Goal: Task Accomplishment & Management: Use online tool/utility

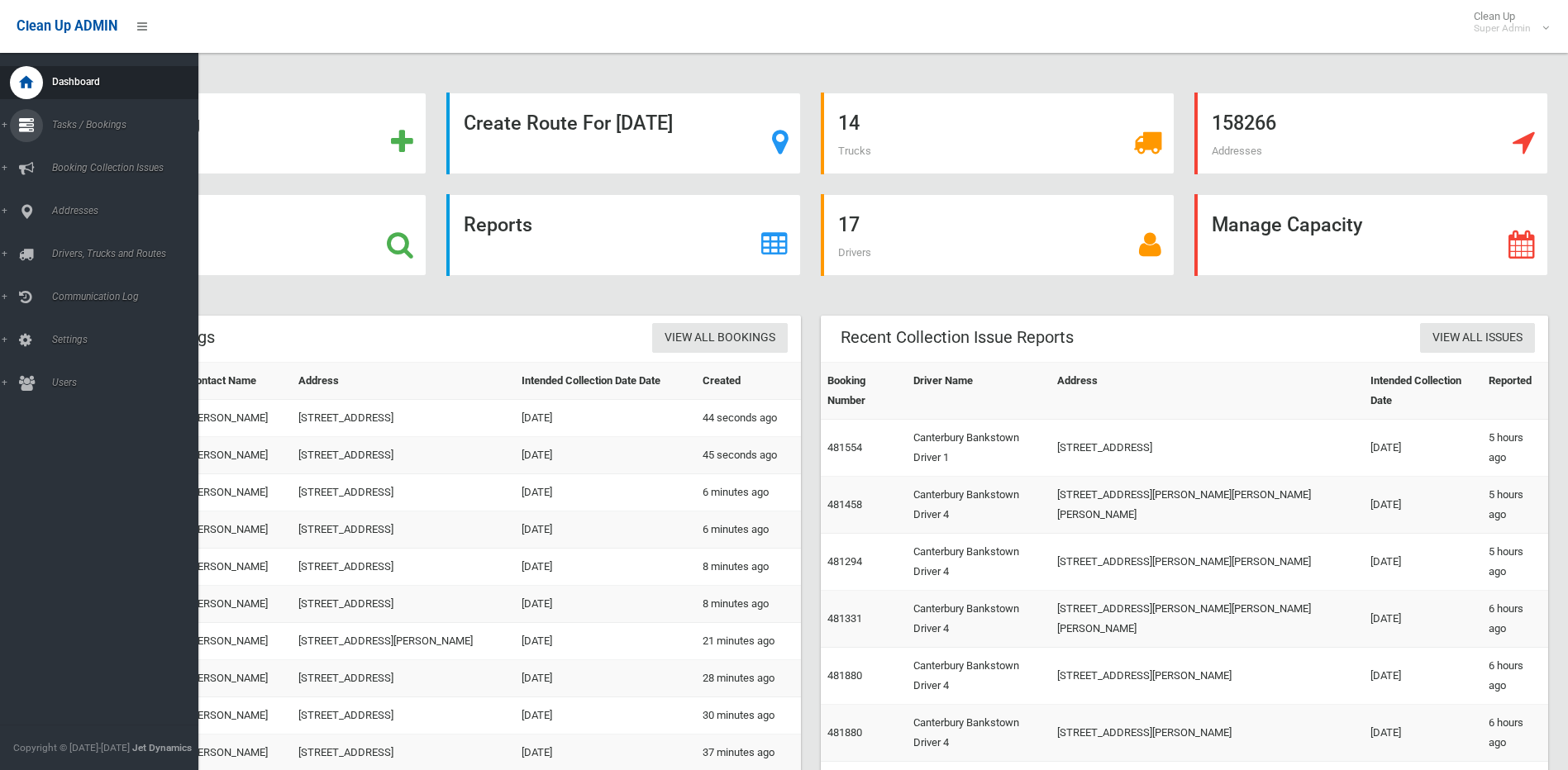
click at [3, 126] on link "Tasks / Bookings" at bounding box center [105, 125] width 211 height 33
click at [64, 250] on span "Search" at bounding box center [121, 246] width 149 height 12
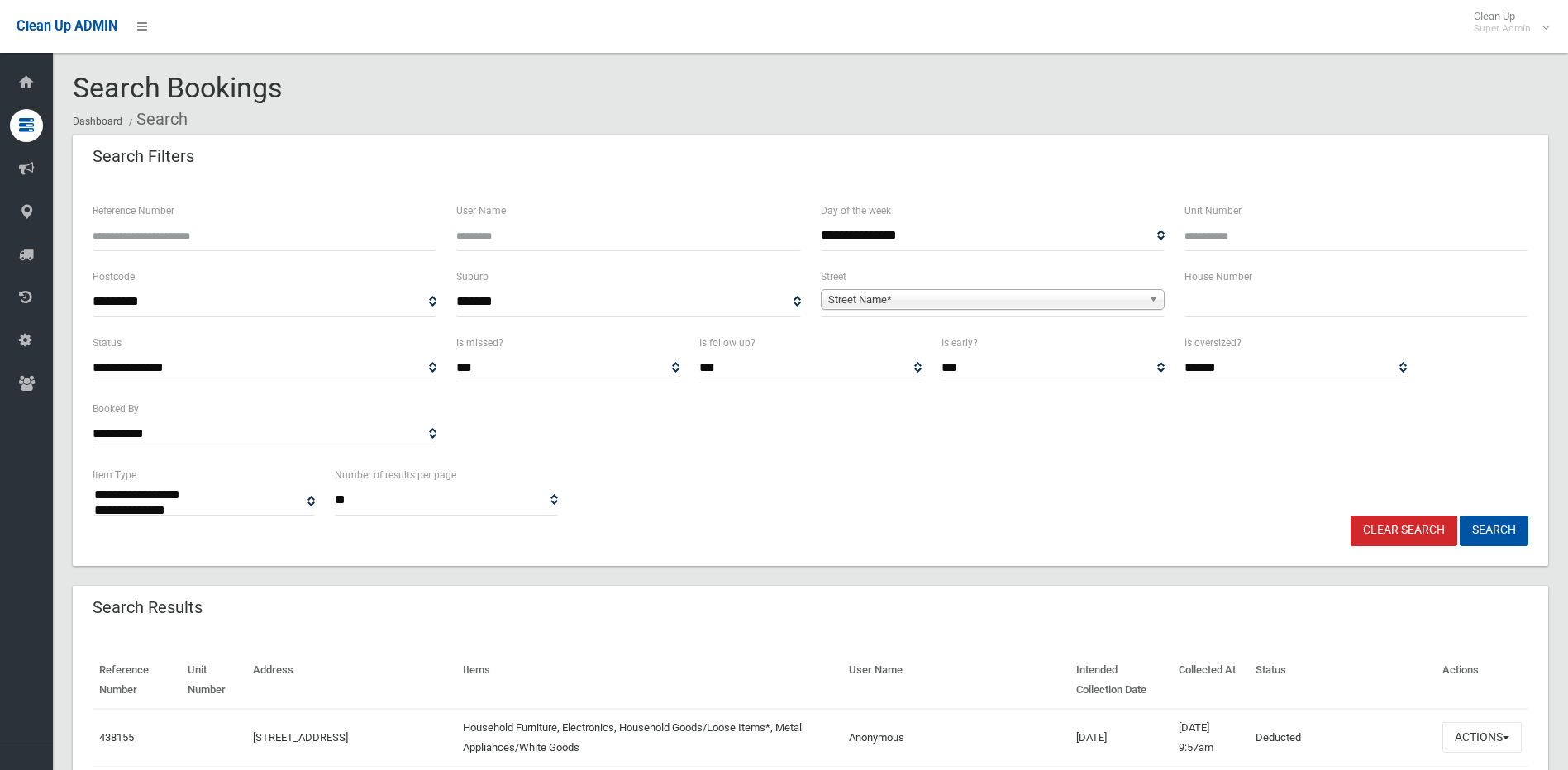
select select
click at [1252, 306] on input "text" at bounding box center [1356, 302] width 344 height 30
type input "**"
click at [878, 285] on div "**********" at bounding box center [993, 292] width 344 height 51
click at [881, 297] on span "Street Name*" at bounding box center [985, 300] width 314 height 20
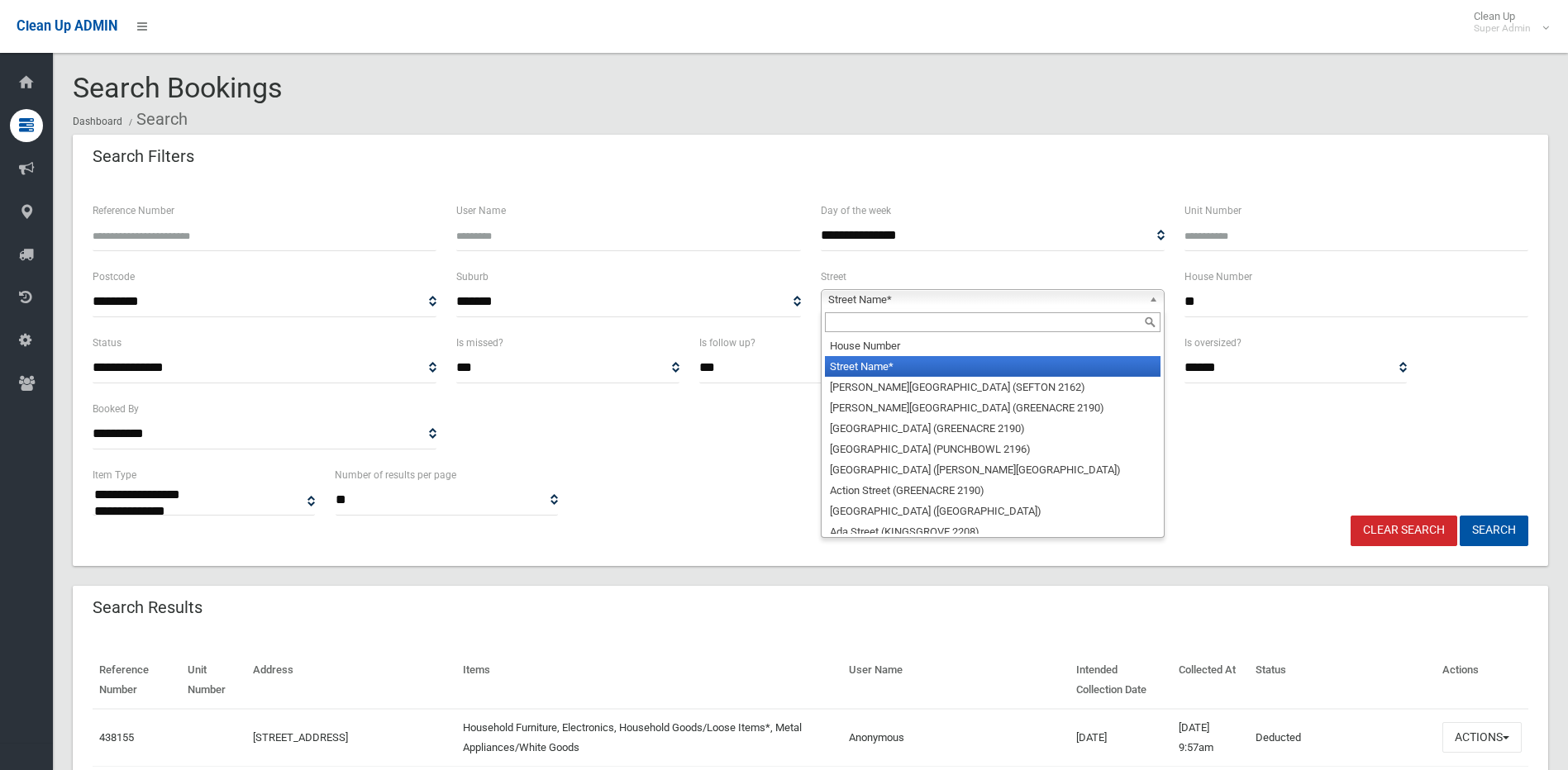
click at [847, 324] on input "text" at bounding box center [993, 322] width 336 height 20
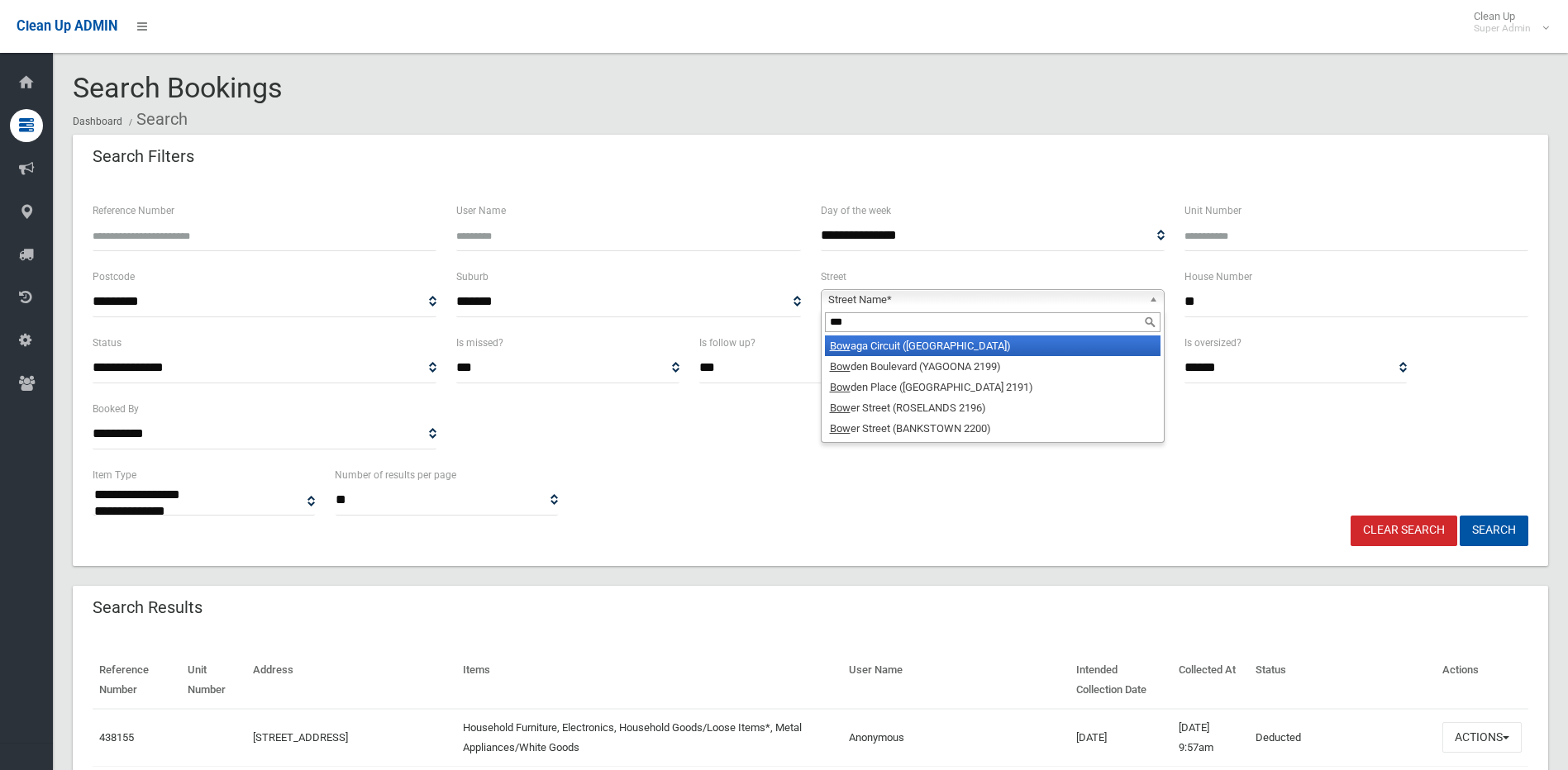
type input "***"
click at [859, 340] on li "Bow aga Circuit (VILLAWOOD 2163)" at bounding box center [993, 346] width 336 height 20
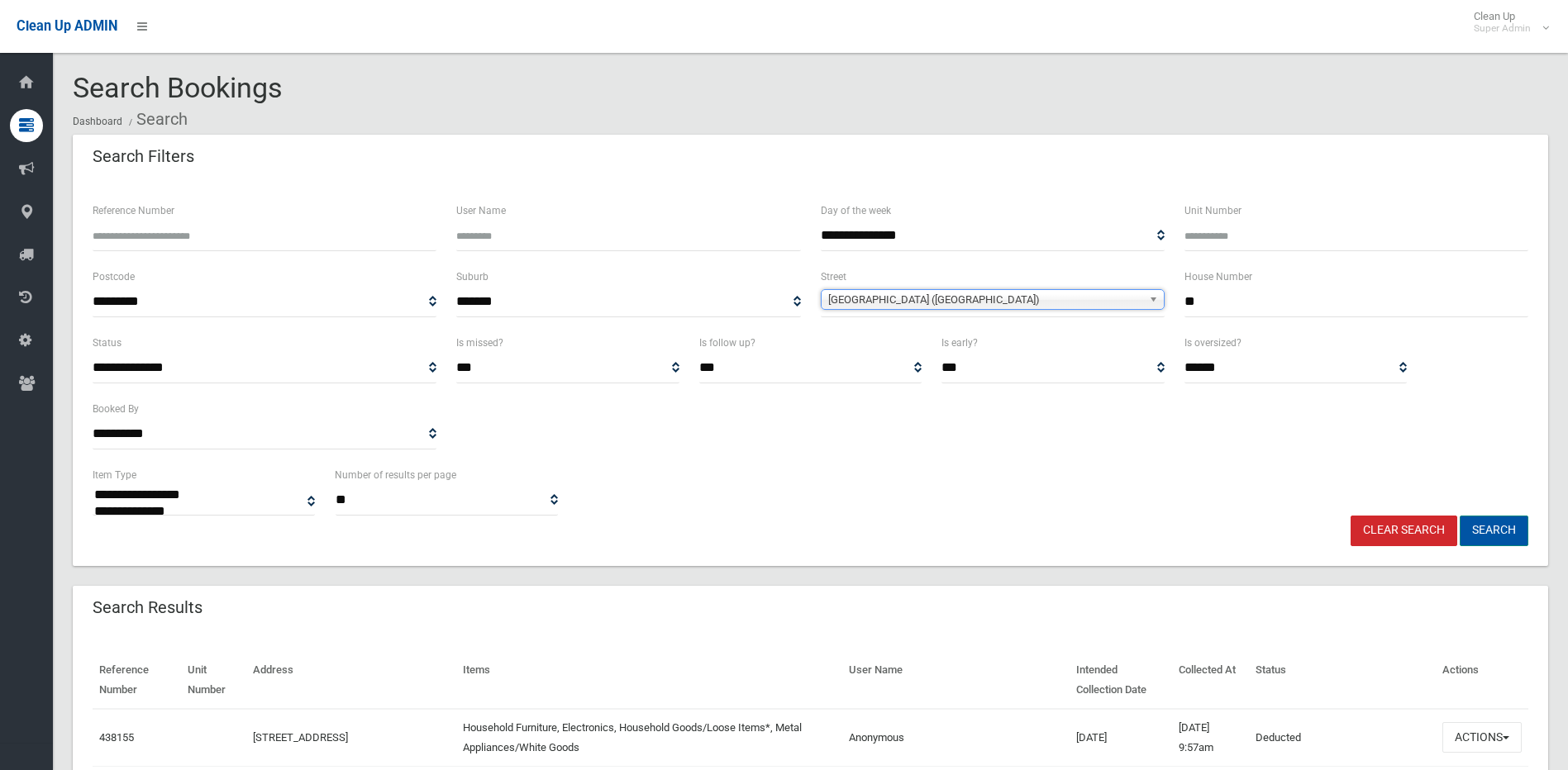
click at [1506, 529] on button "Search" at bounding box center [1493, 530] width 68 height 30
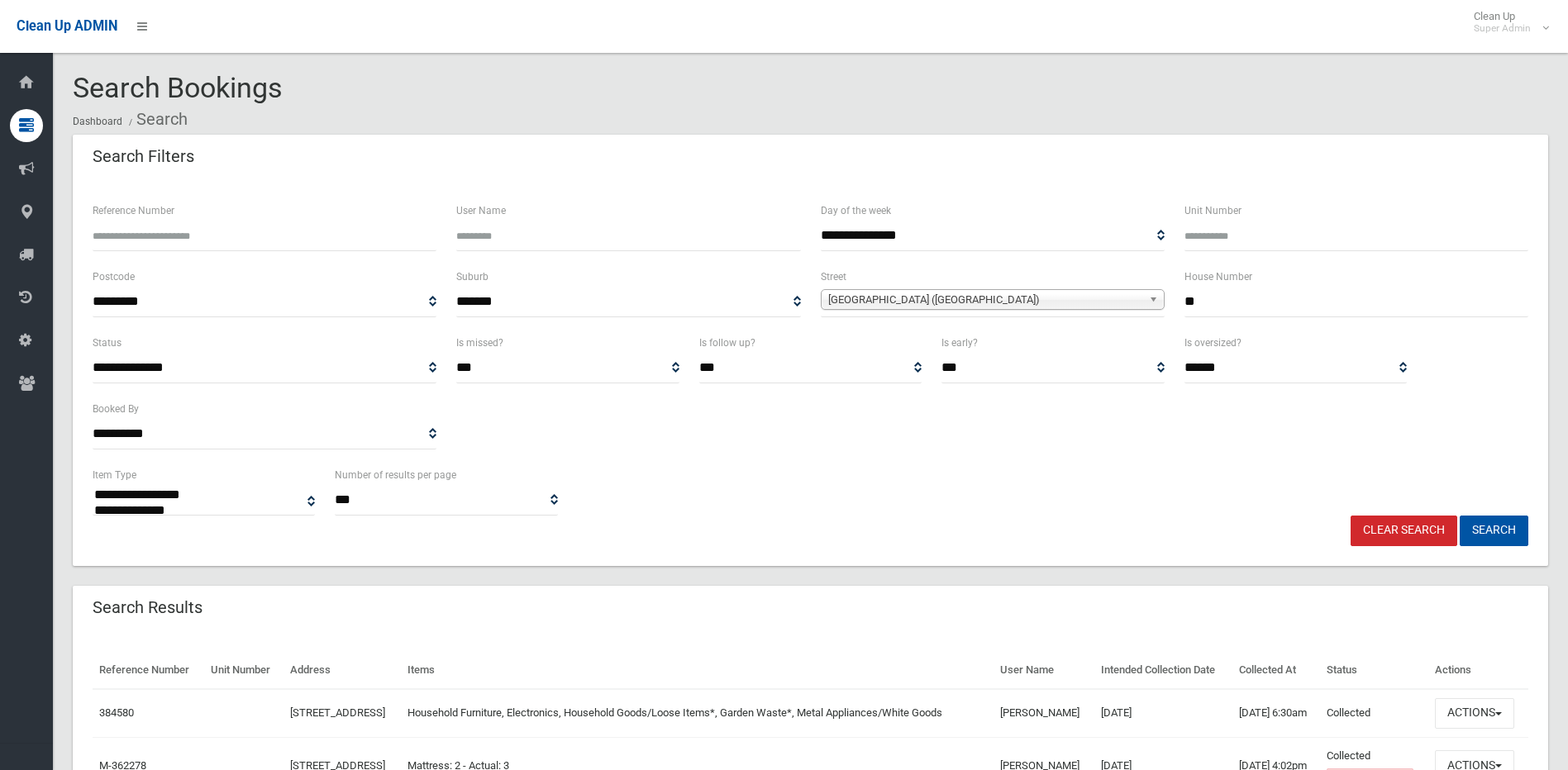
select select
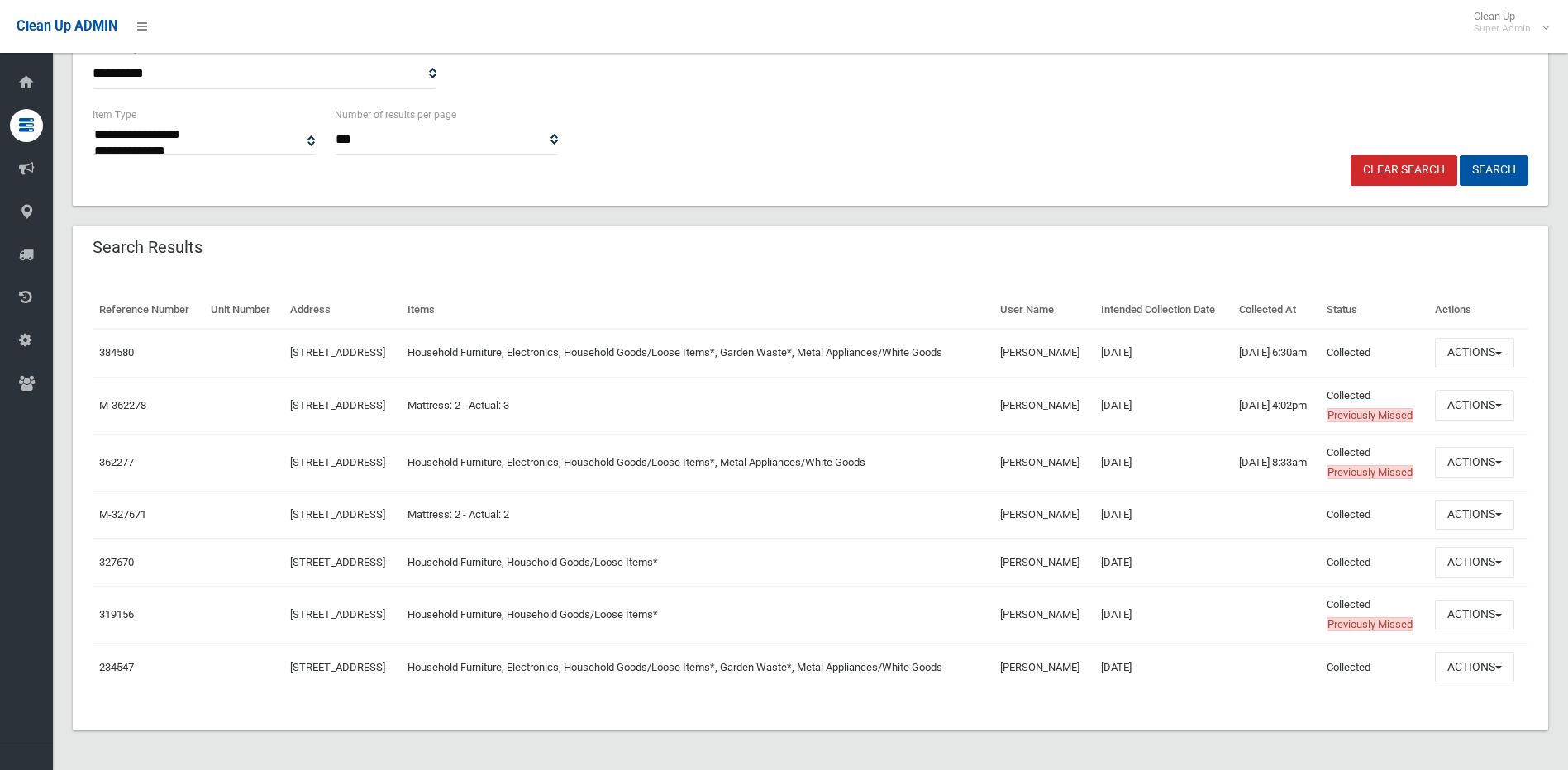
scroll to position [413, 0]
click at [1501, 352] on span "button" at bounding box center [1498, 353] width 7 height 3
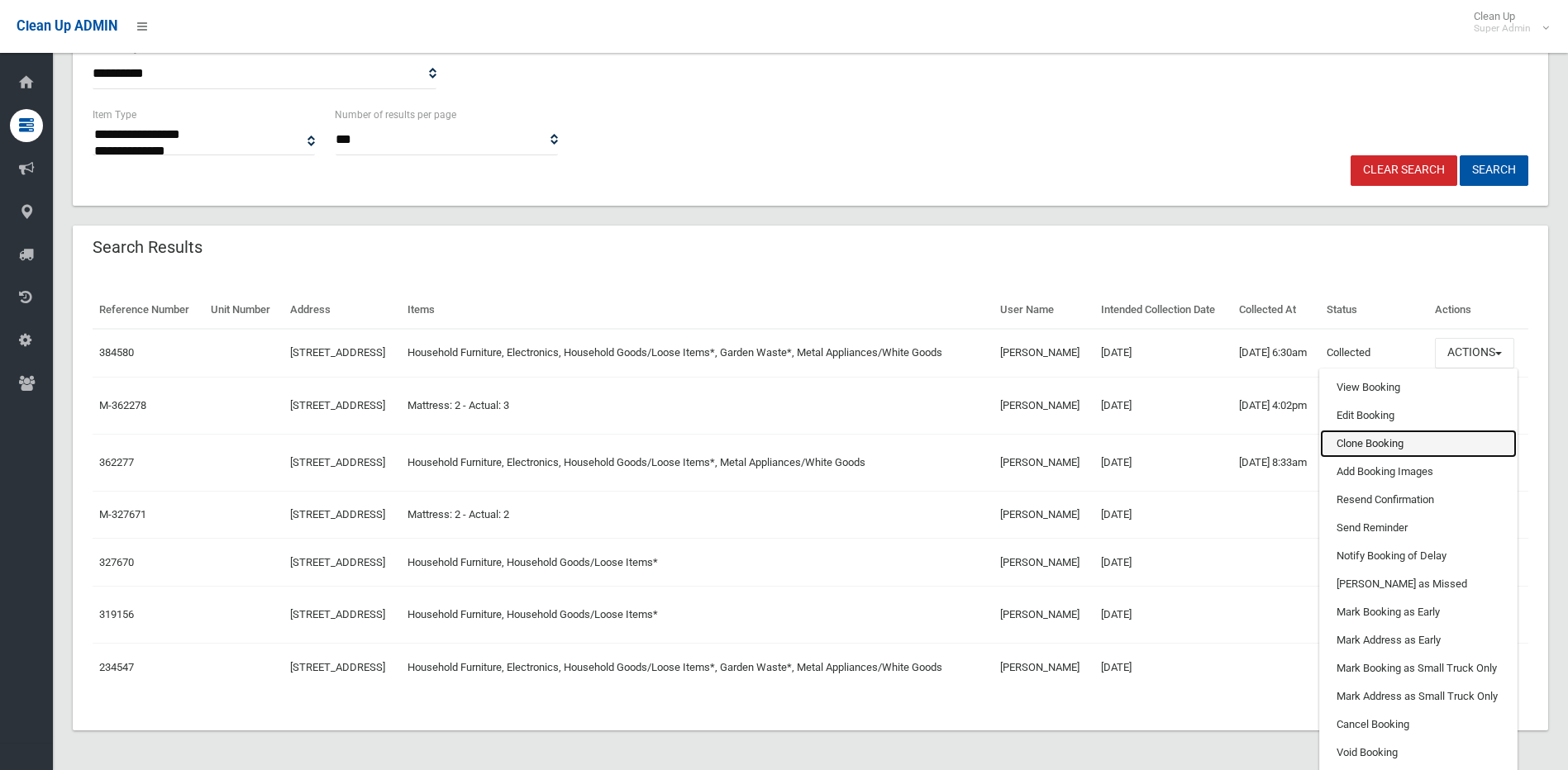
click at [1374, 429] on link "Clone Booking" at bounding box center [1418, 443] width 197 height 28
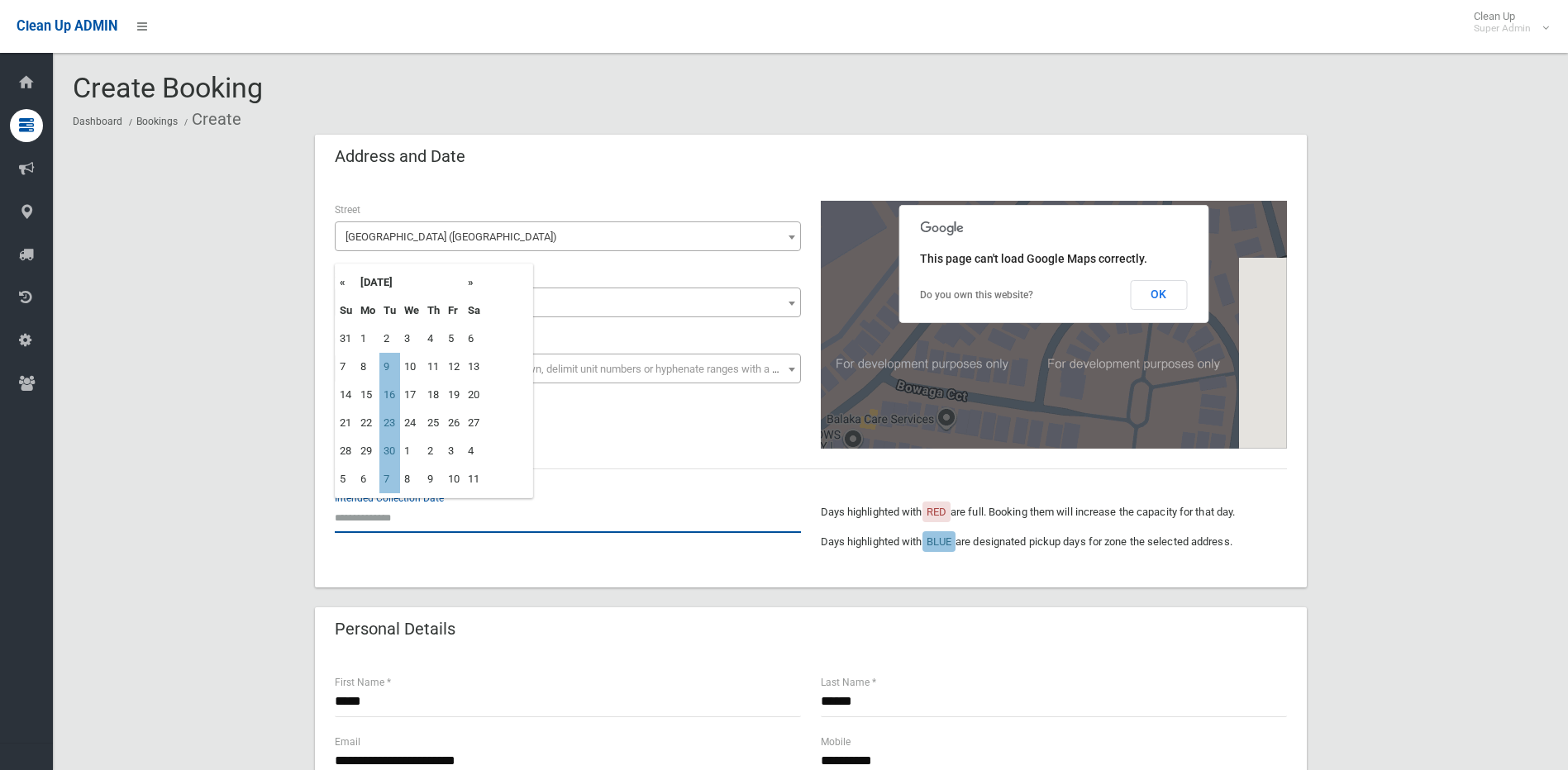
click at [444, 519] on input "text" at bounding box center [568, 518] width 466 height 30
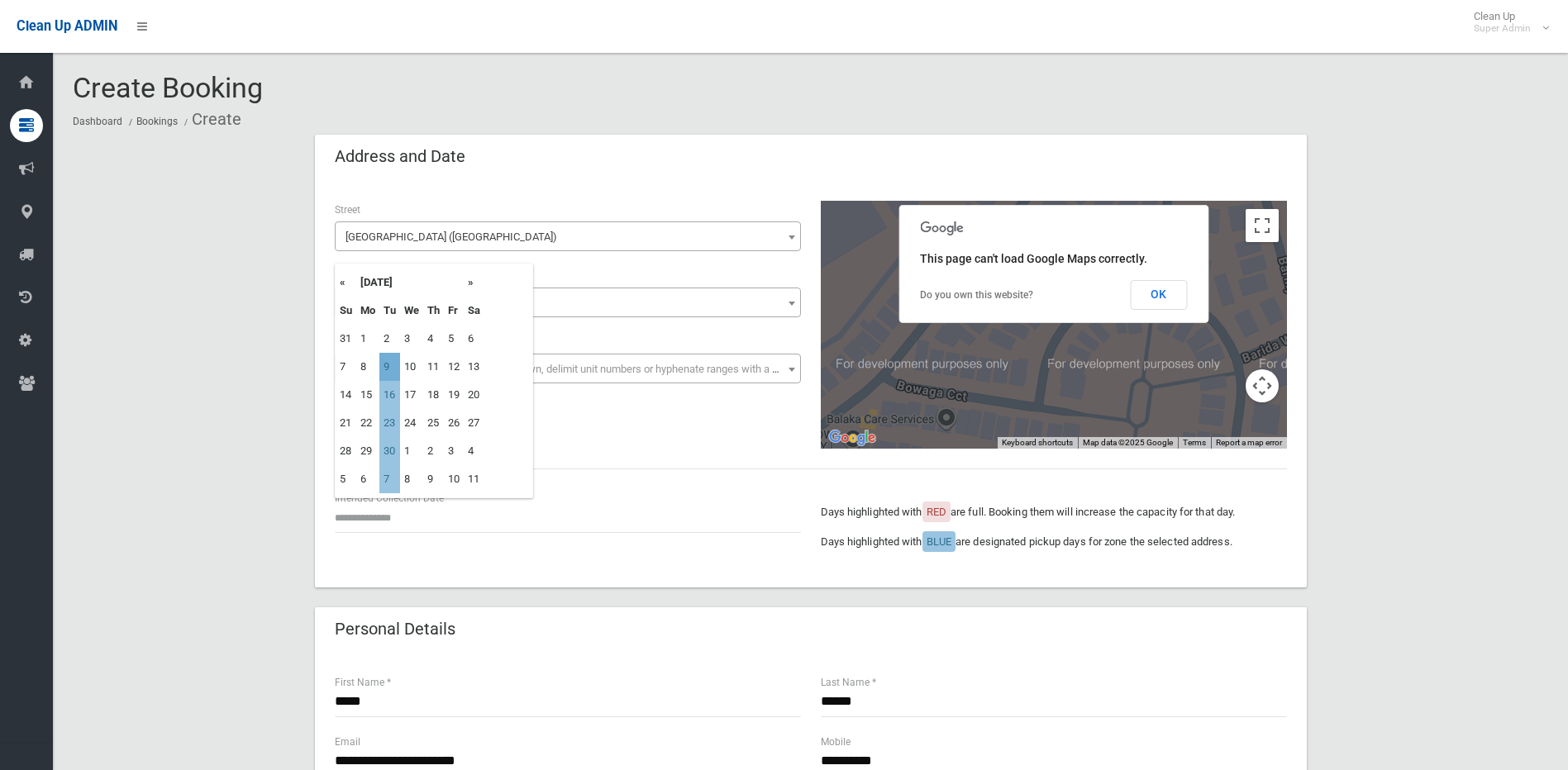
click at [393, 368] on td "9" at bounding box center [390, 366] width 20 height 28
type input "**********"
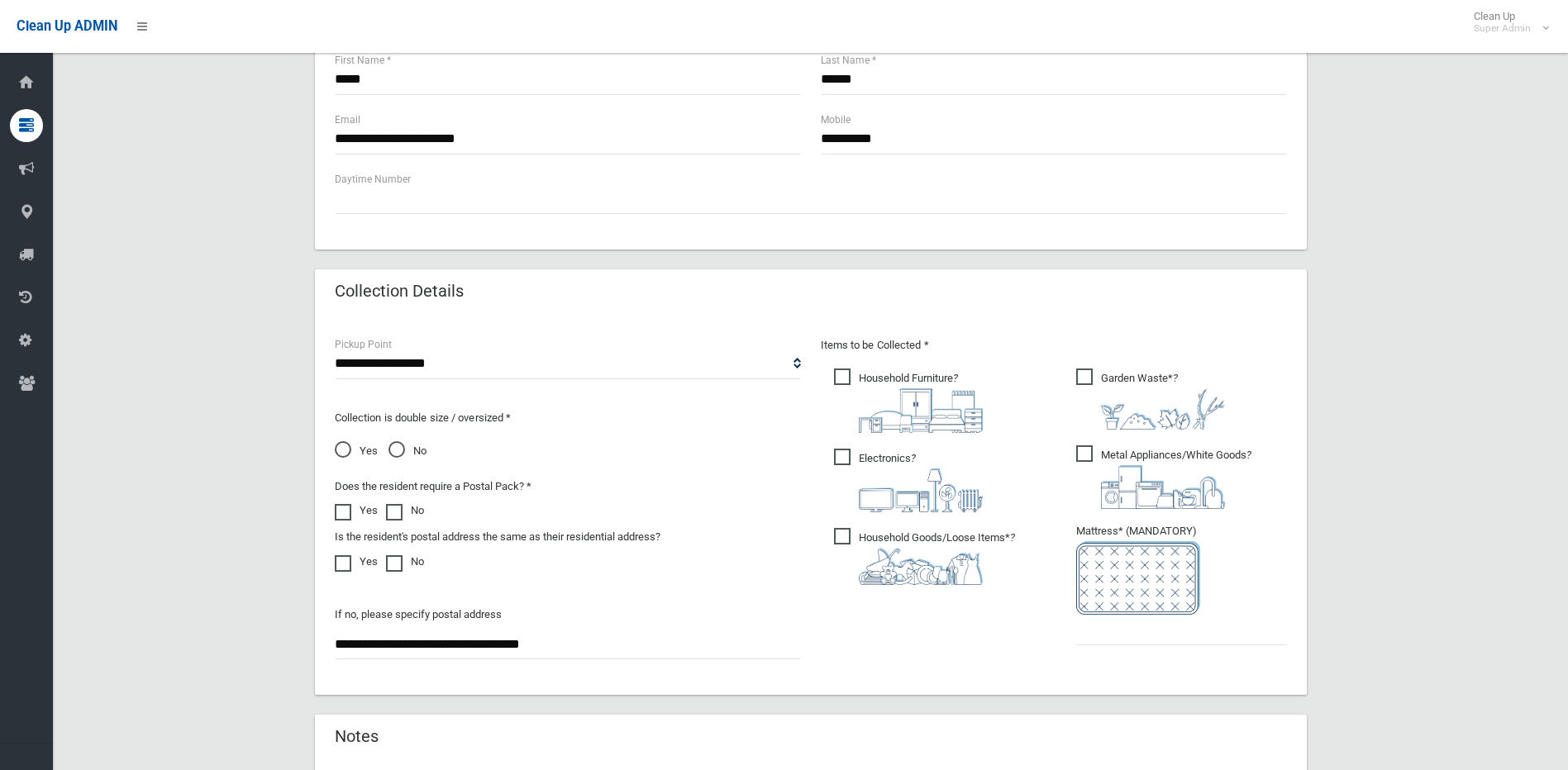
scroll to position [744, 0]
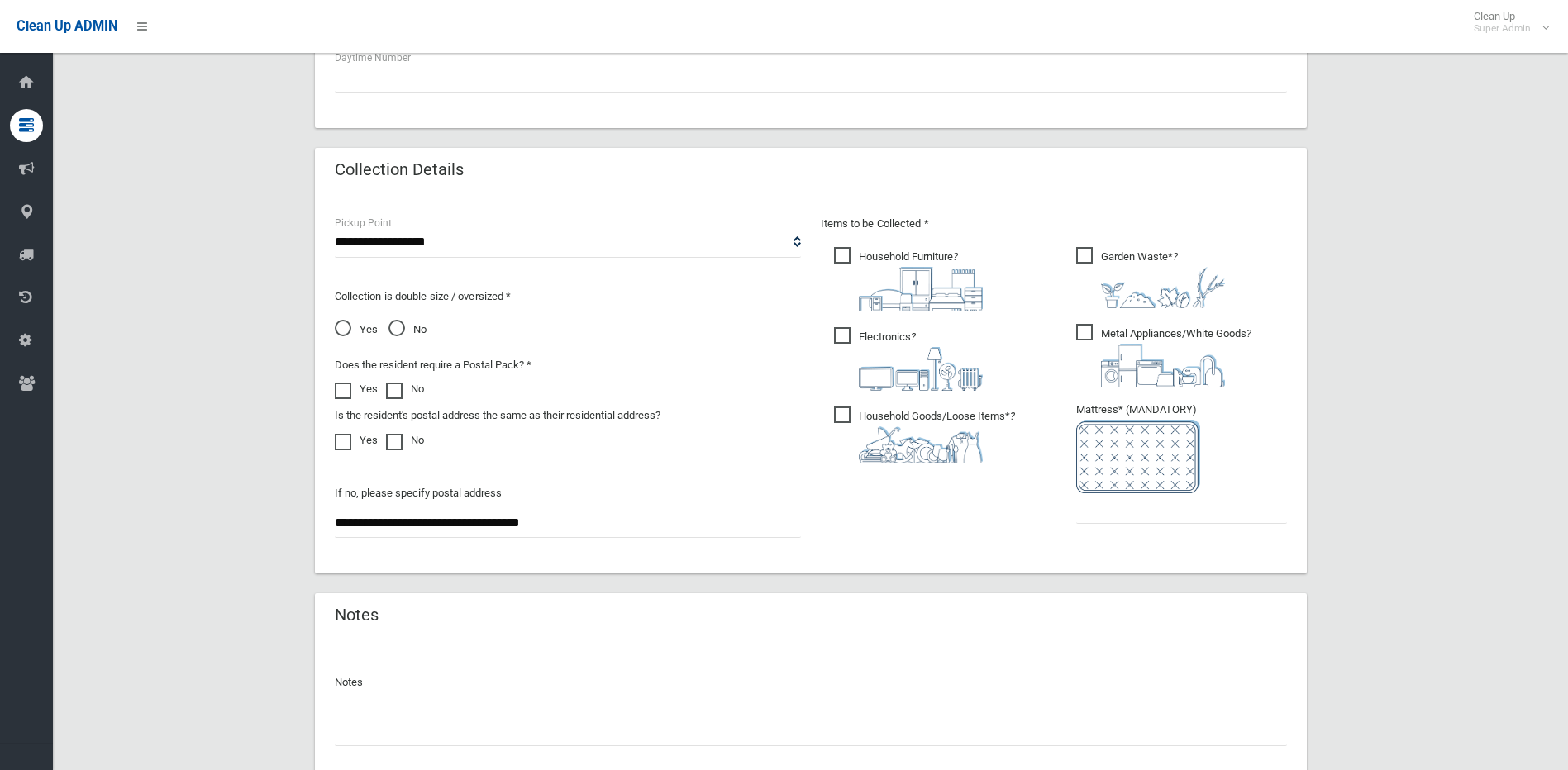
click at [1085, 329] on span "Metal Appliances/White Goods ?" at bounding box center [1164, 355] width 175 height 63
click at [1080, 262] on span "Garden Waste* ?" at bounding box center [1150, 277] width 148 height 62
click at [1113, 509] on input "text" at bounding box center [1182, 509] width 211 height 30
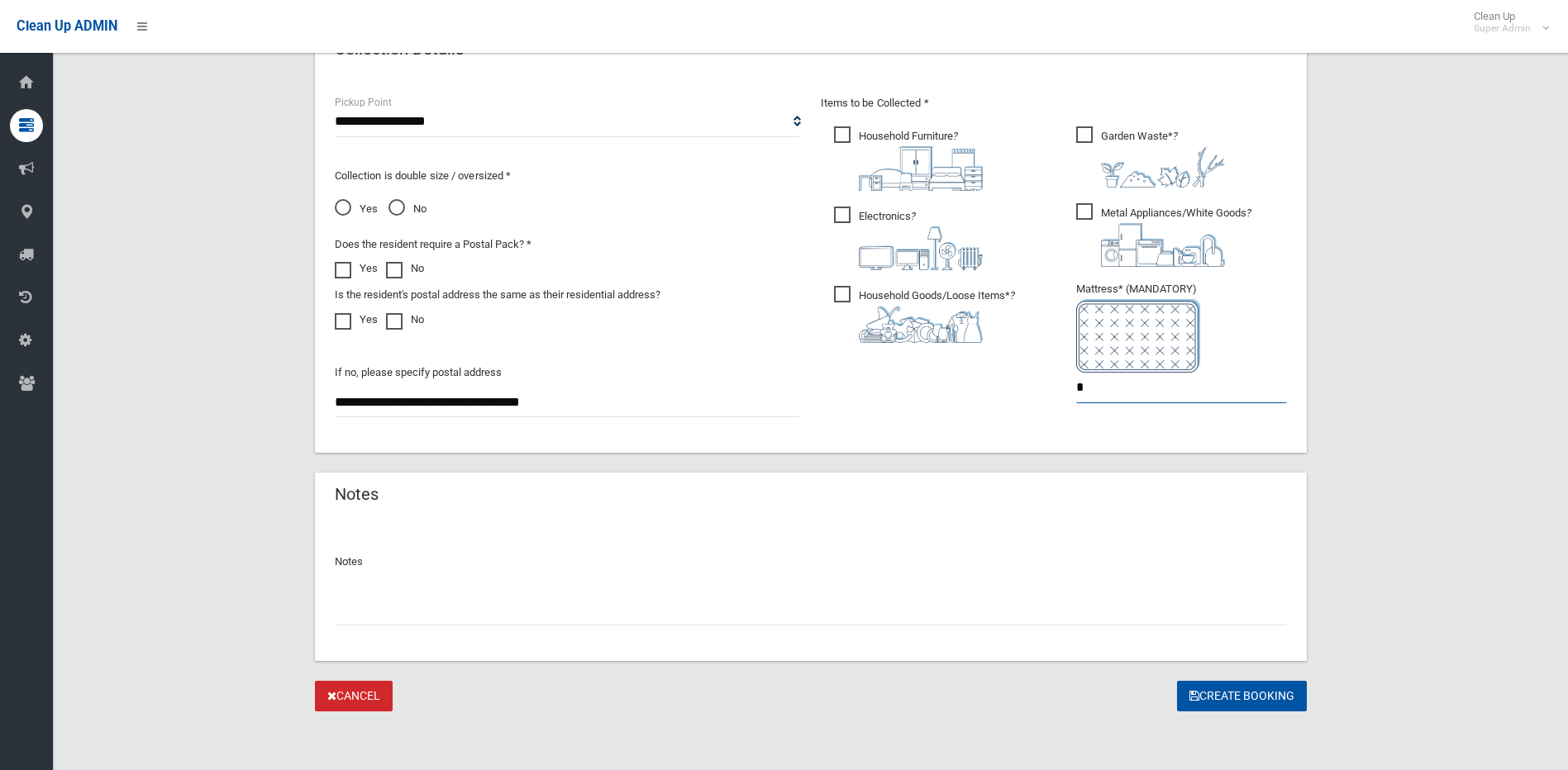
scroll to position [865, 0]
type input "*"
click at [1224, 690] on button "Create Booking" at bounding box center [1242, 695] width 130 height 30
